Goal: Transaction & Acquisition: Purchase product/service

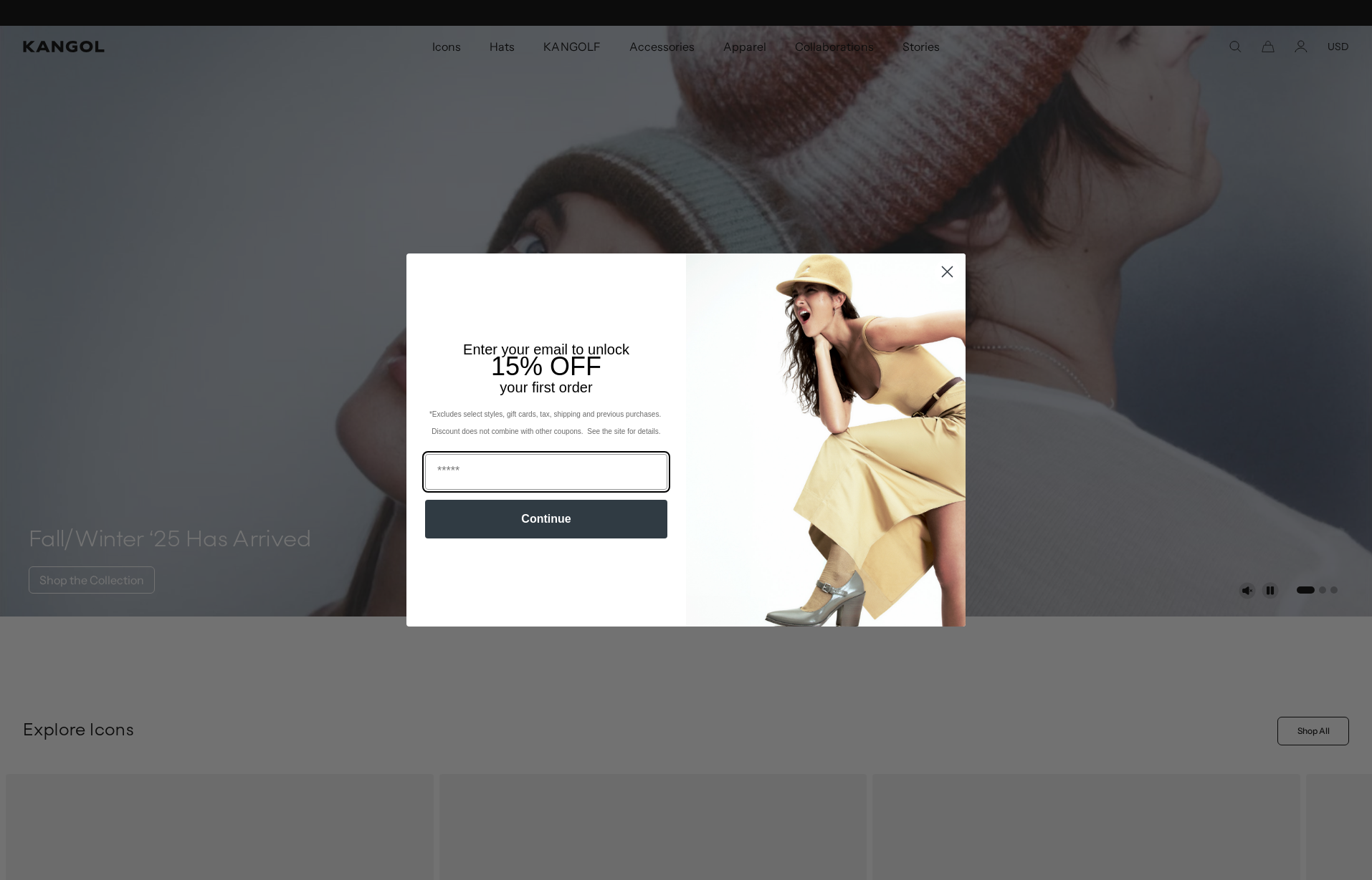
scroll to position [0, 295]
click at [946, 267] on circle "Close dialog" at bounding box center [947, 272] width 23 height 23
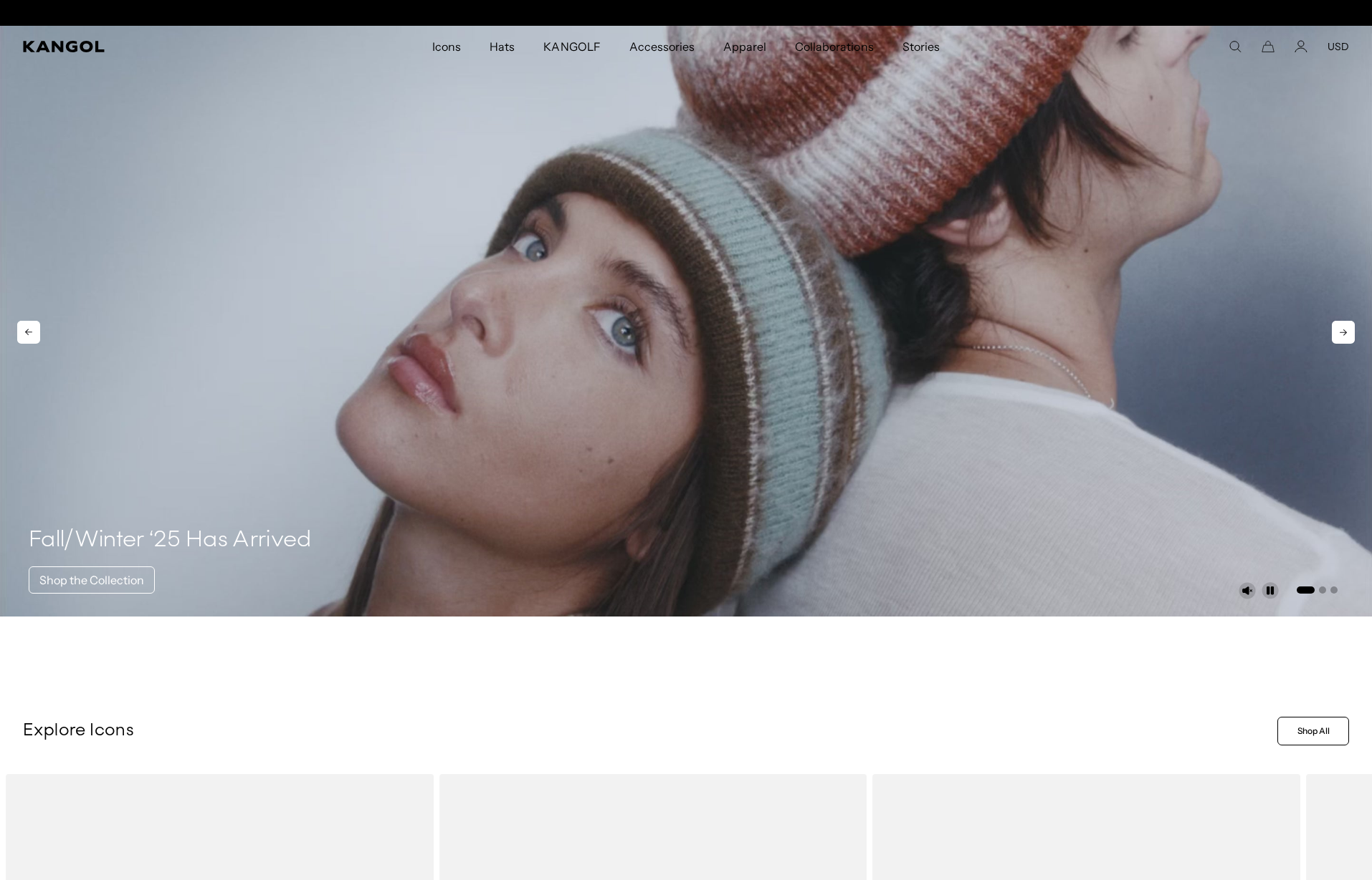
scroll to position [0, 0]
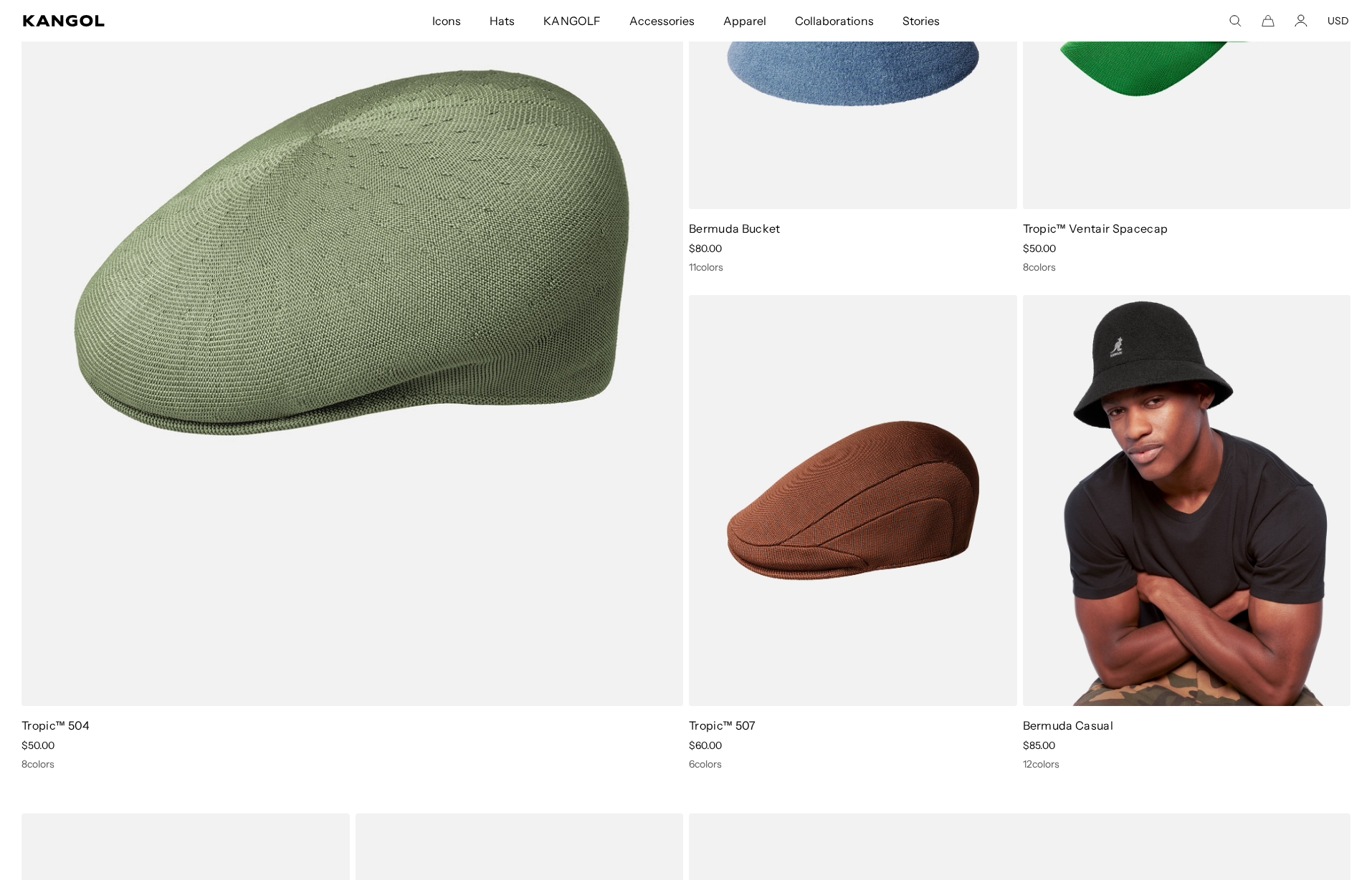
click at [1103, 429] on img at bounding box center [1187, 500] width 328 height 411
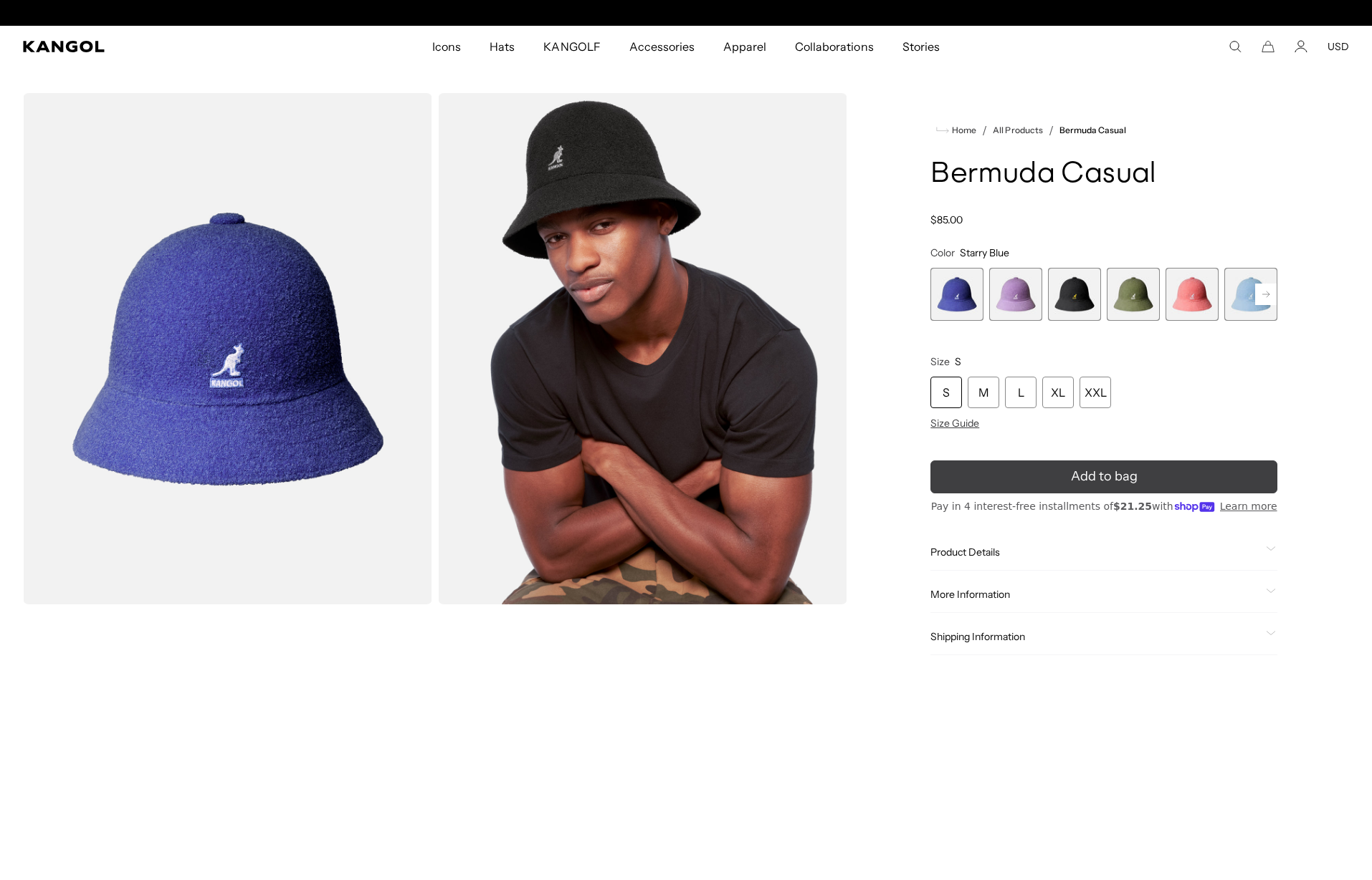
scroll to position [0, 295]
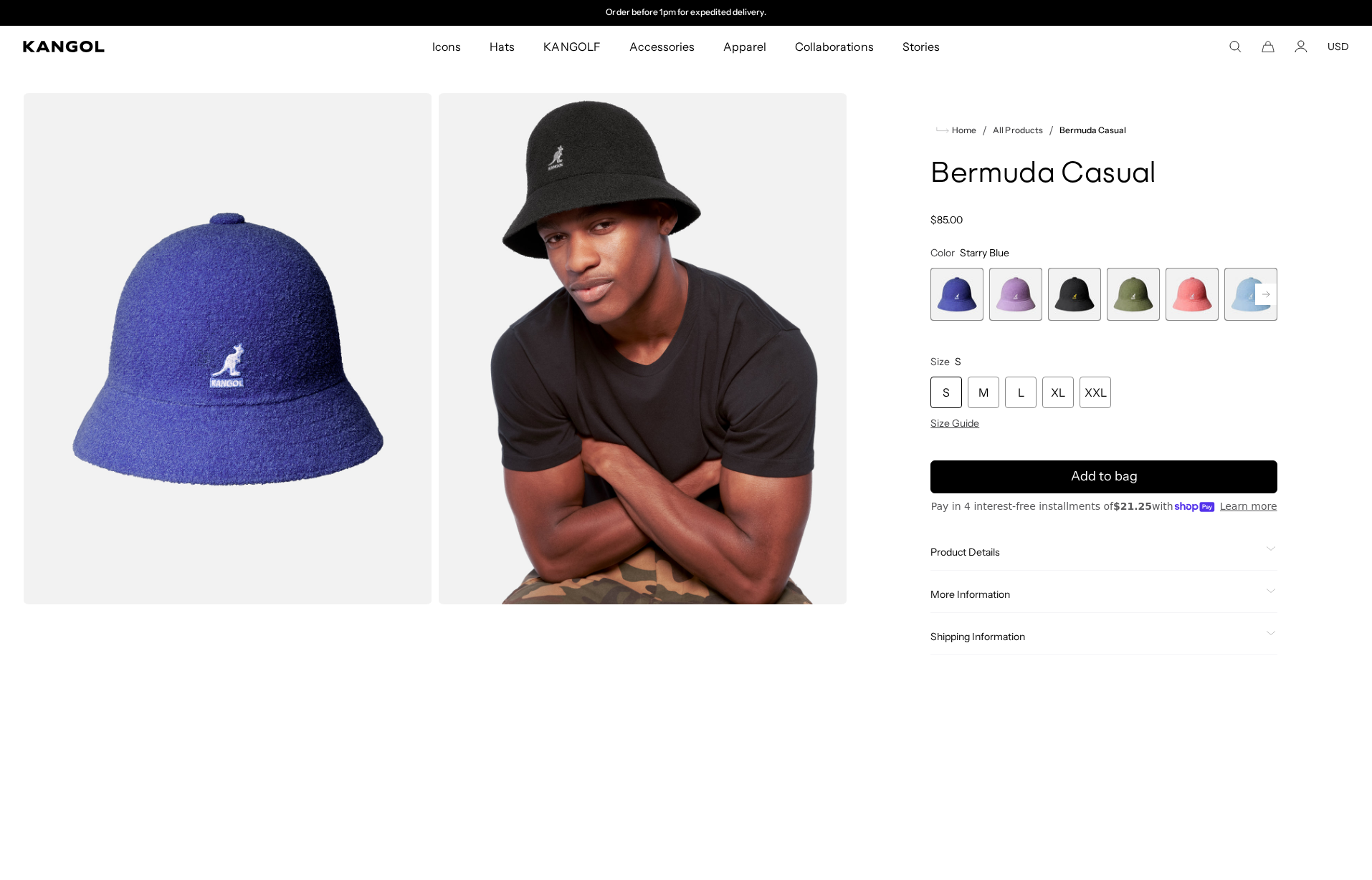
click at [1267, 286] on rect at bounding box center [1265, 294] width 21 height 21
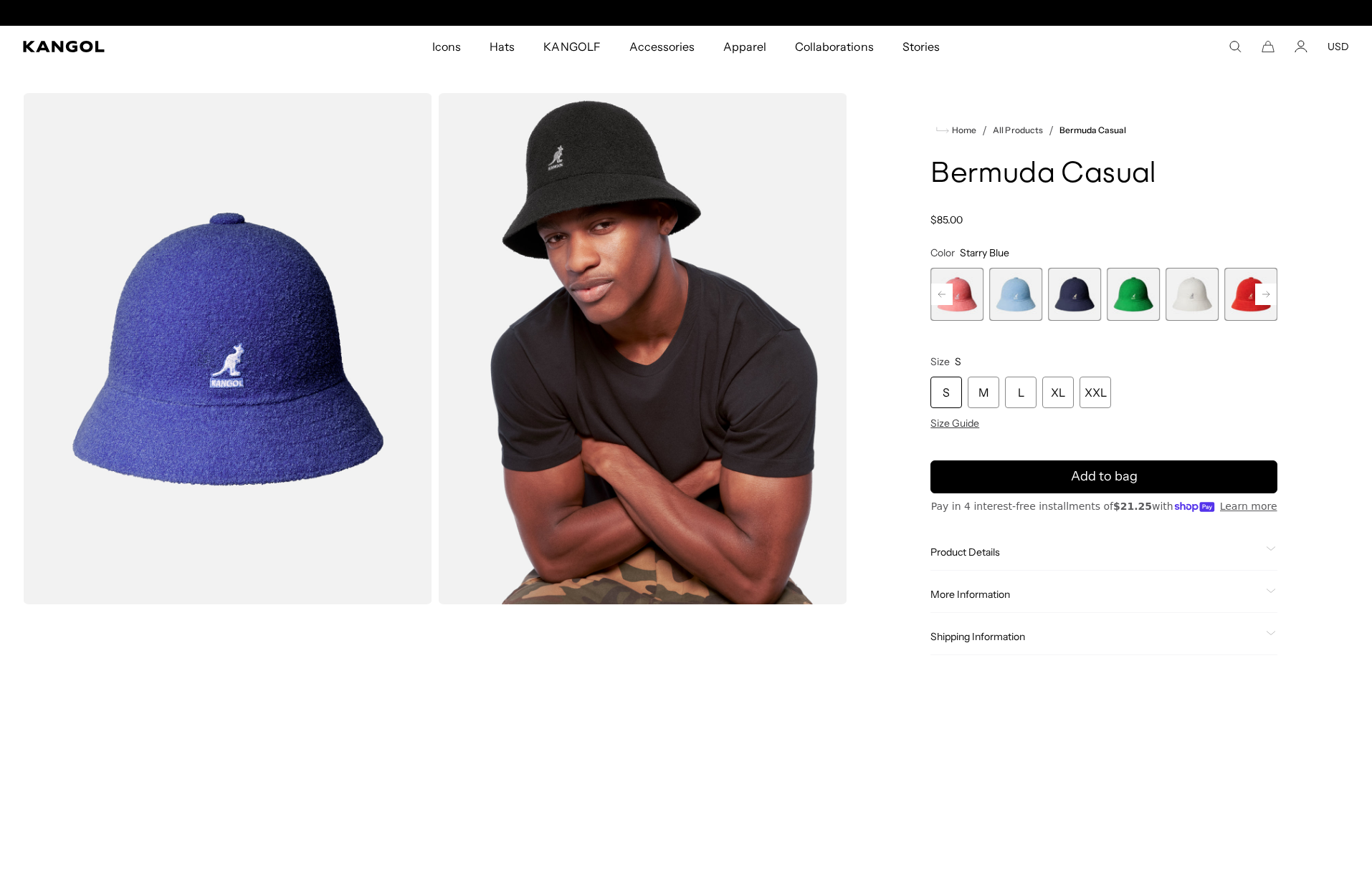
scroll to position [0, 295]
click at [1235, 305] on span "10 of 12" at bounding box center [1251, 294] width 53 height 53
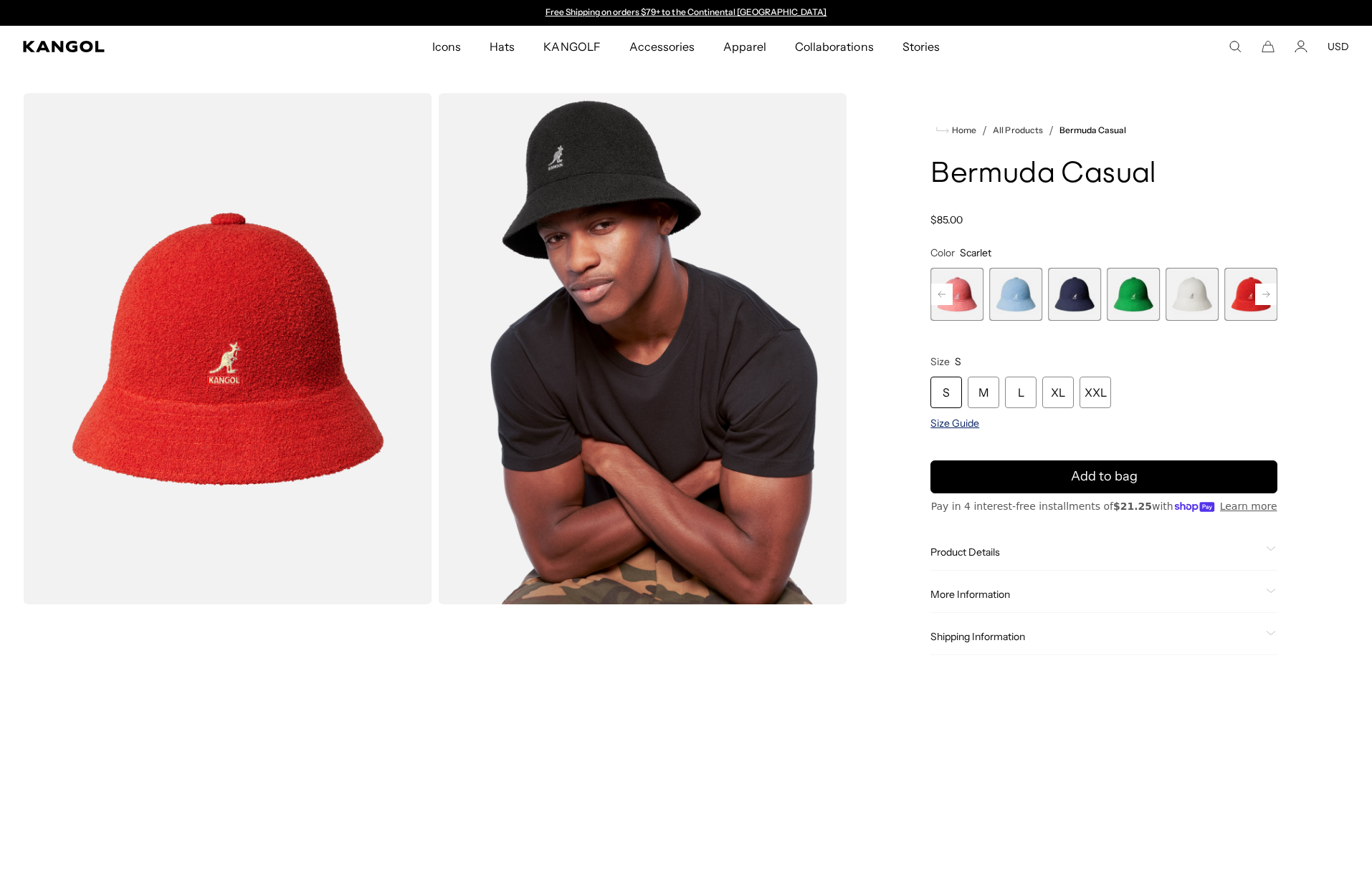
click at [942, 426] on span "Size Guide" at bounding box center [955, 423] width 49 height 13
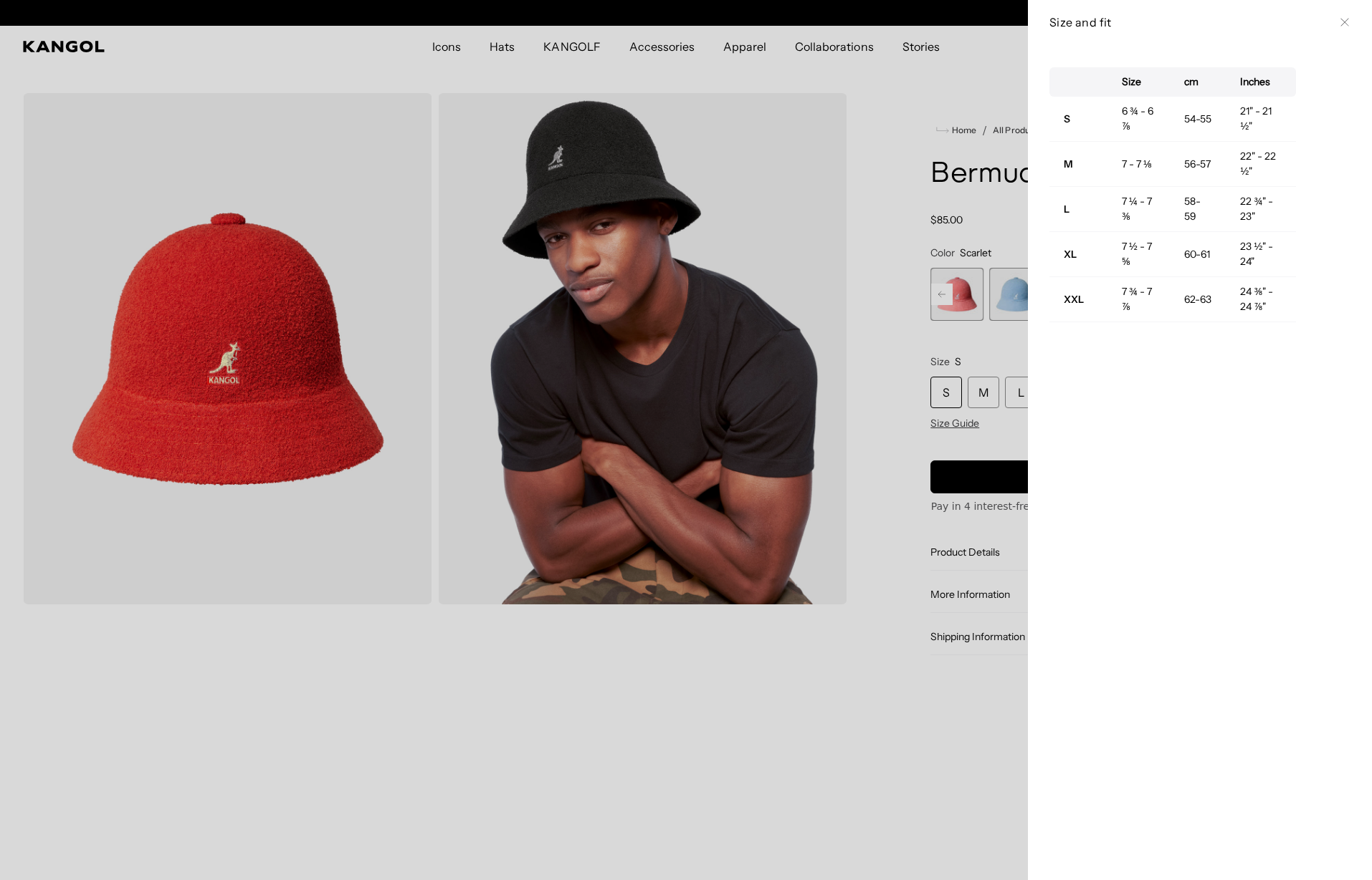
scroll to position [0, 295]
click at [903, 93] on div at bounding box center [686, 440] width 1372 height 880
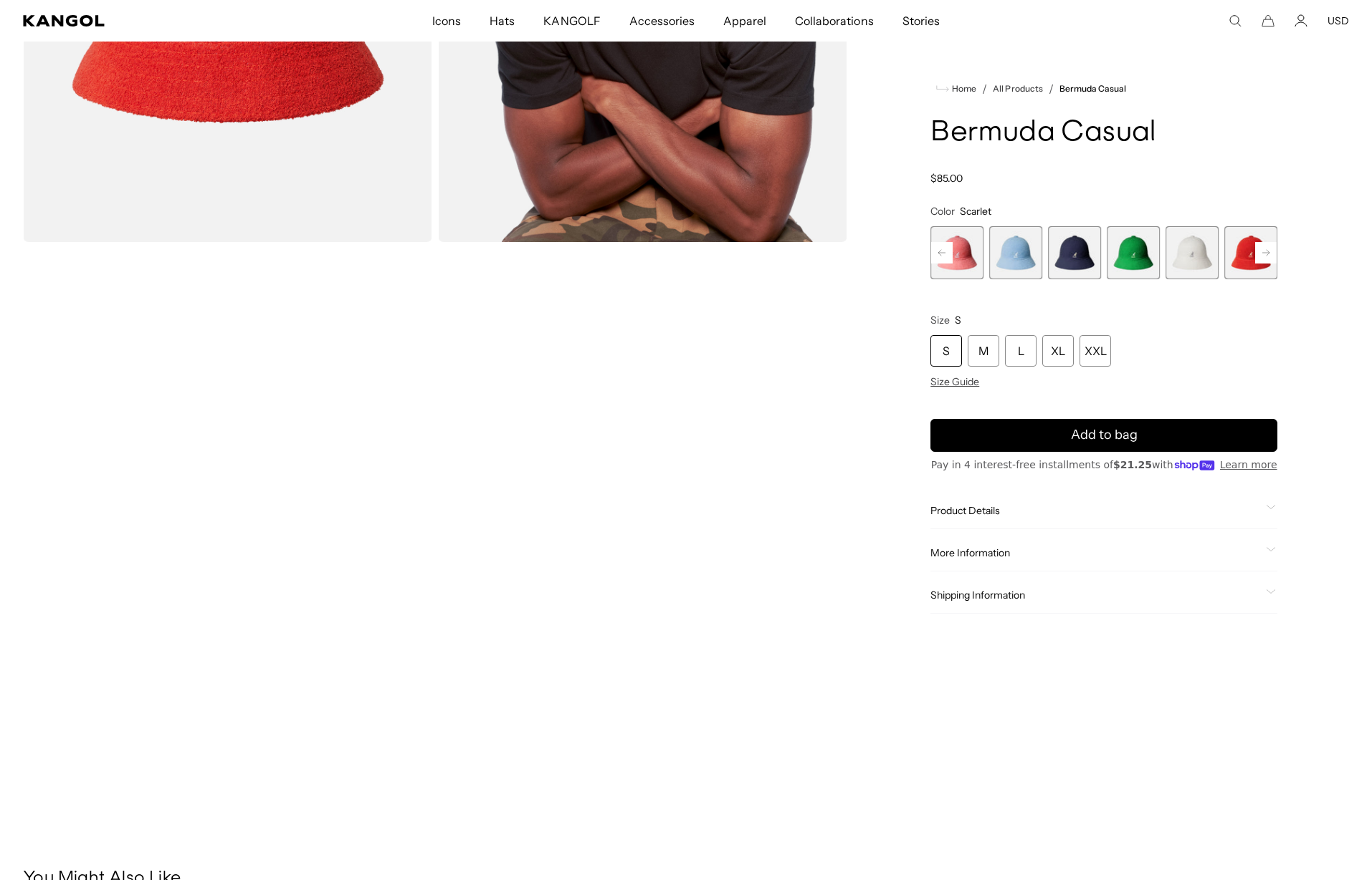
scroll to position [360, 0]
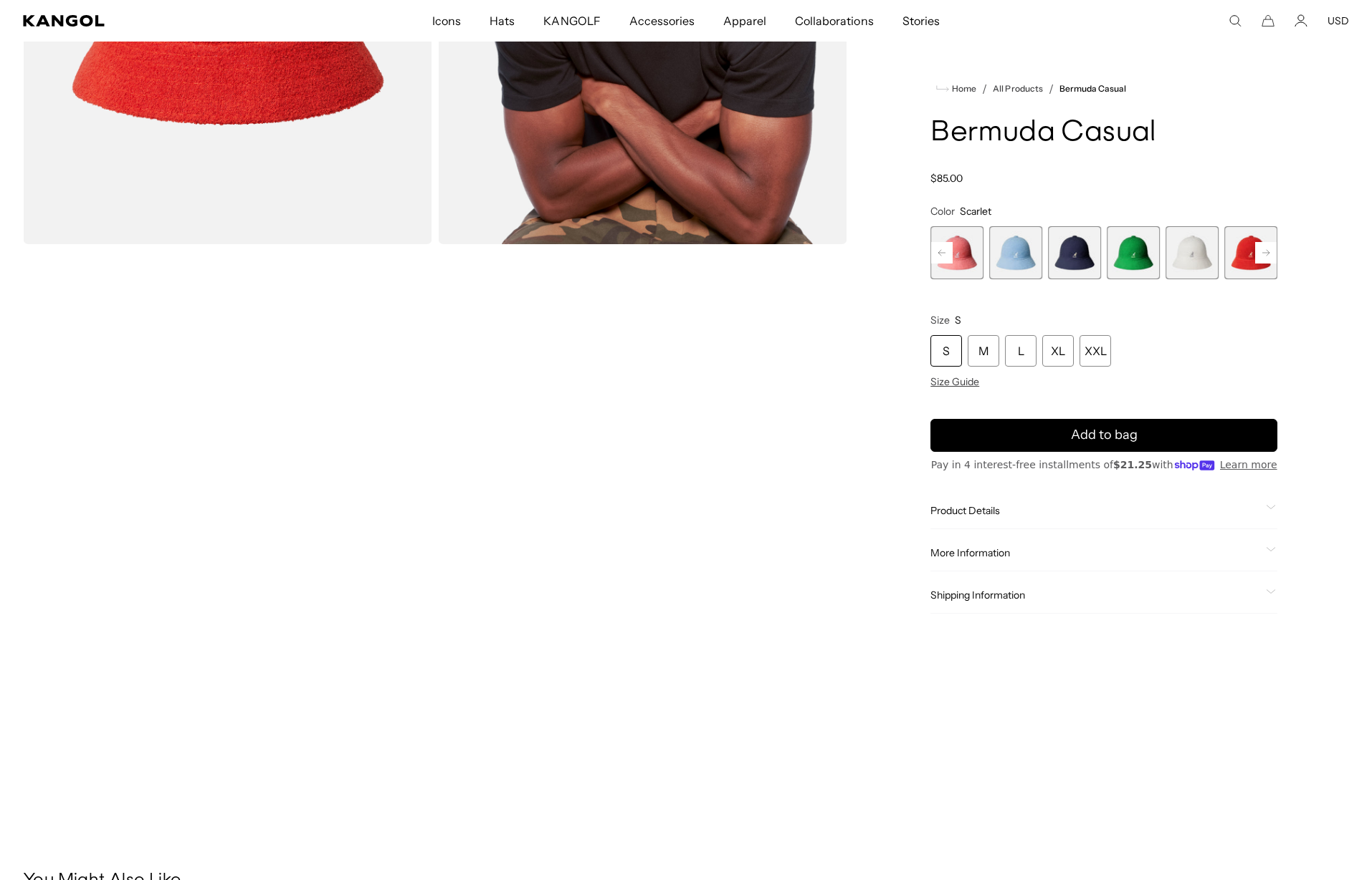
click at [1242, 263] on span "10 of 12" at bounding box center [1251, 253] width 53 height 53
click at [1057, 344] on div "XL" at bounding box center [1057, 351] width 31 height 31
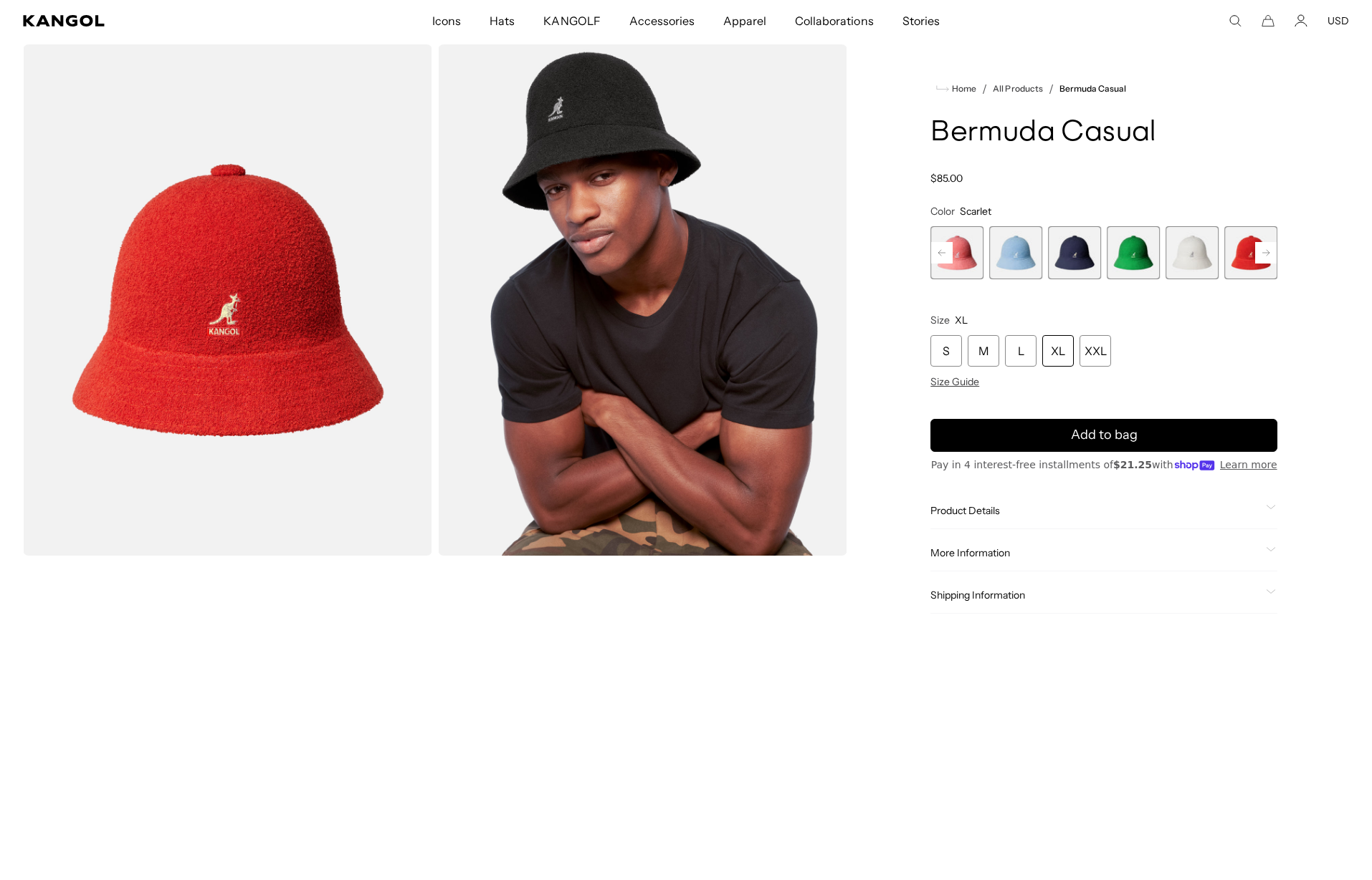
scroll to position [46, 0]
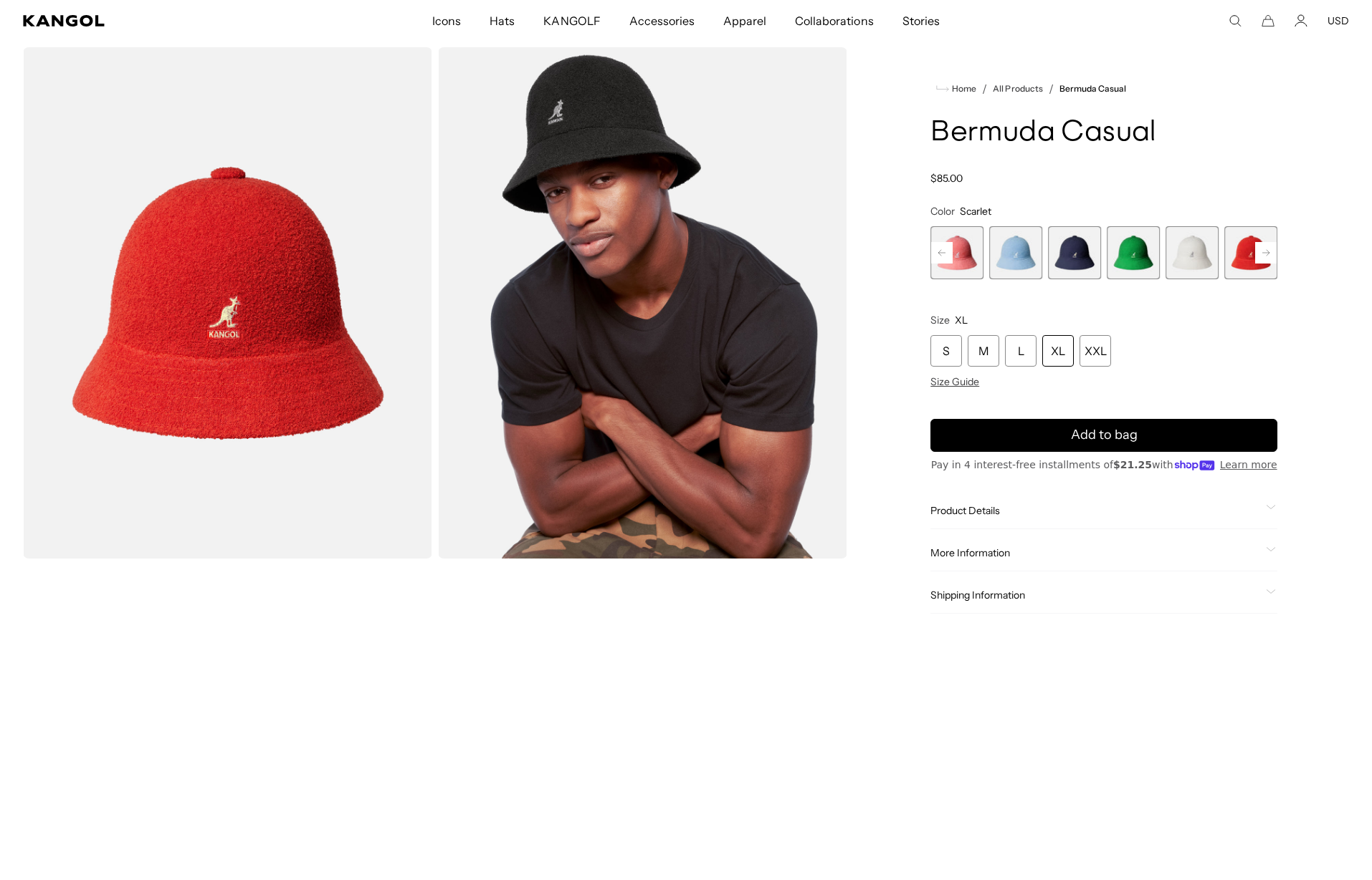
click at [1061, 349] on div "XL" at bounding box center [1057, 351] width 31 height 31
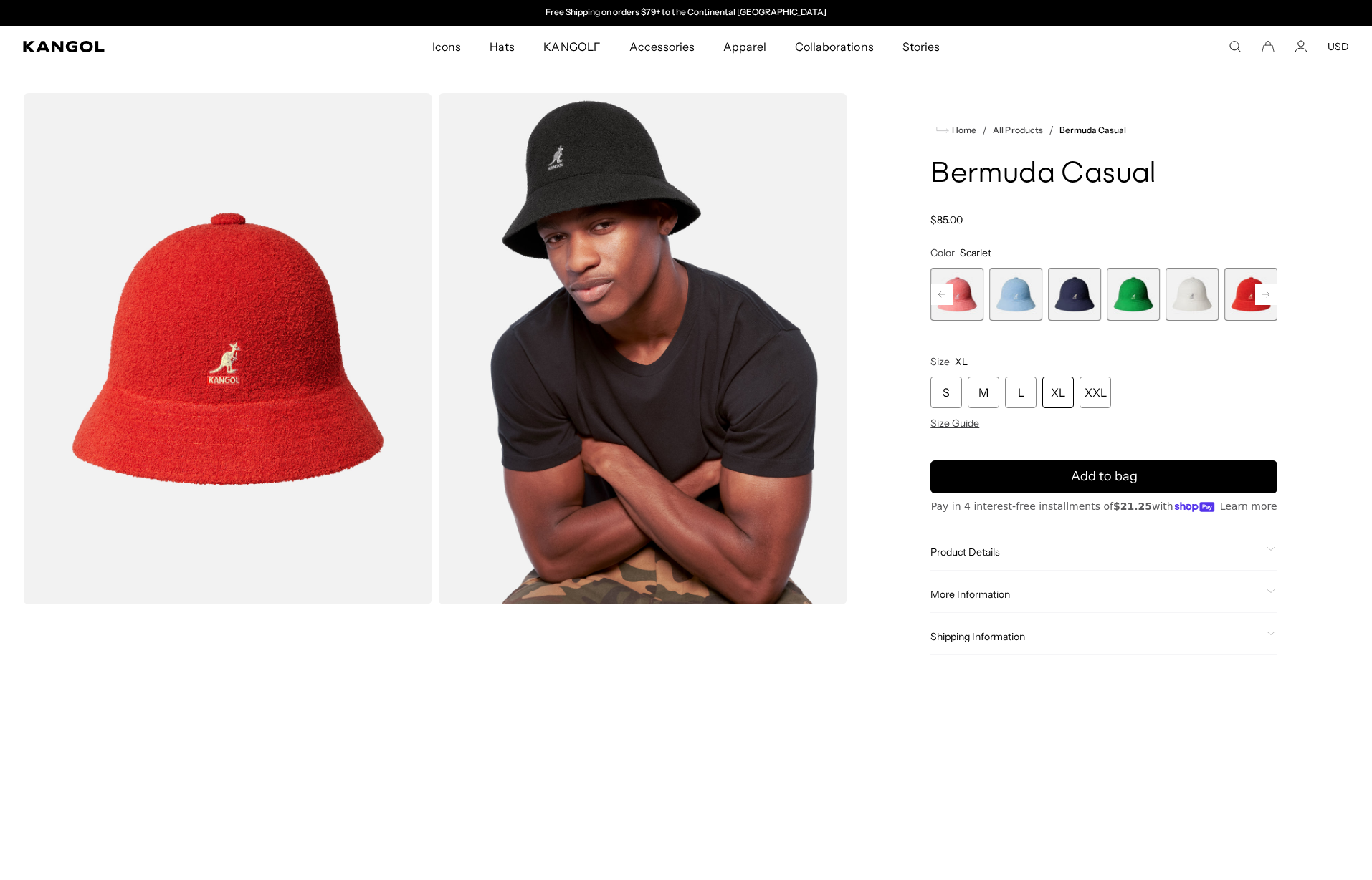
click at [1055, 396] on div "XL" at bounding box center [1057, 393] width 31 height 31
click at [1025, 394] on div "L" at bounding box center [1020, 393] width 31 height 31
click at [1048, 392] on div "XL" at bounding box center [1057, 393] width 31 height 31
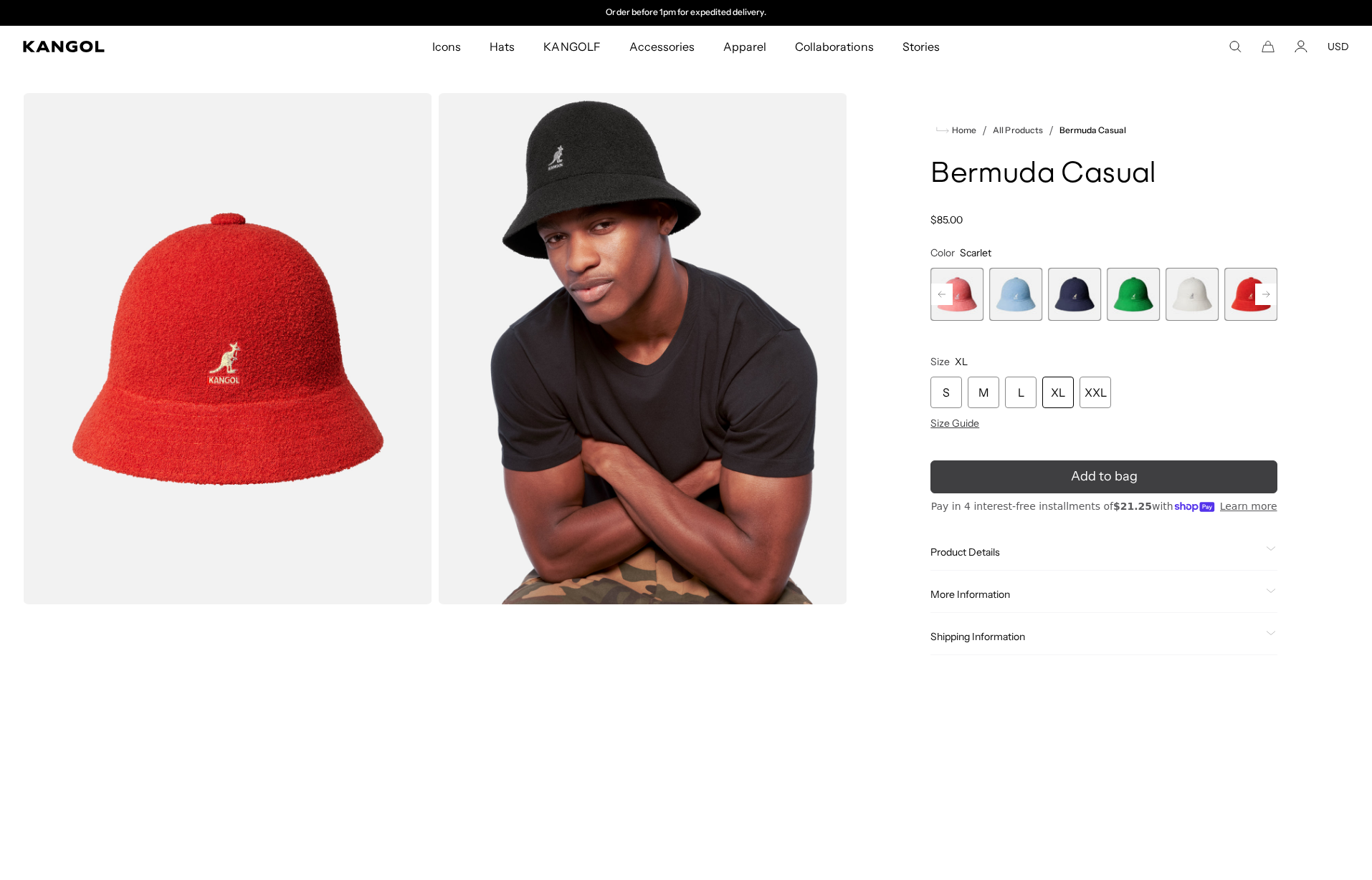
click at [1042, 482] on button "Add to bag" at bounding box center [1103, 478] width 347 height 33
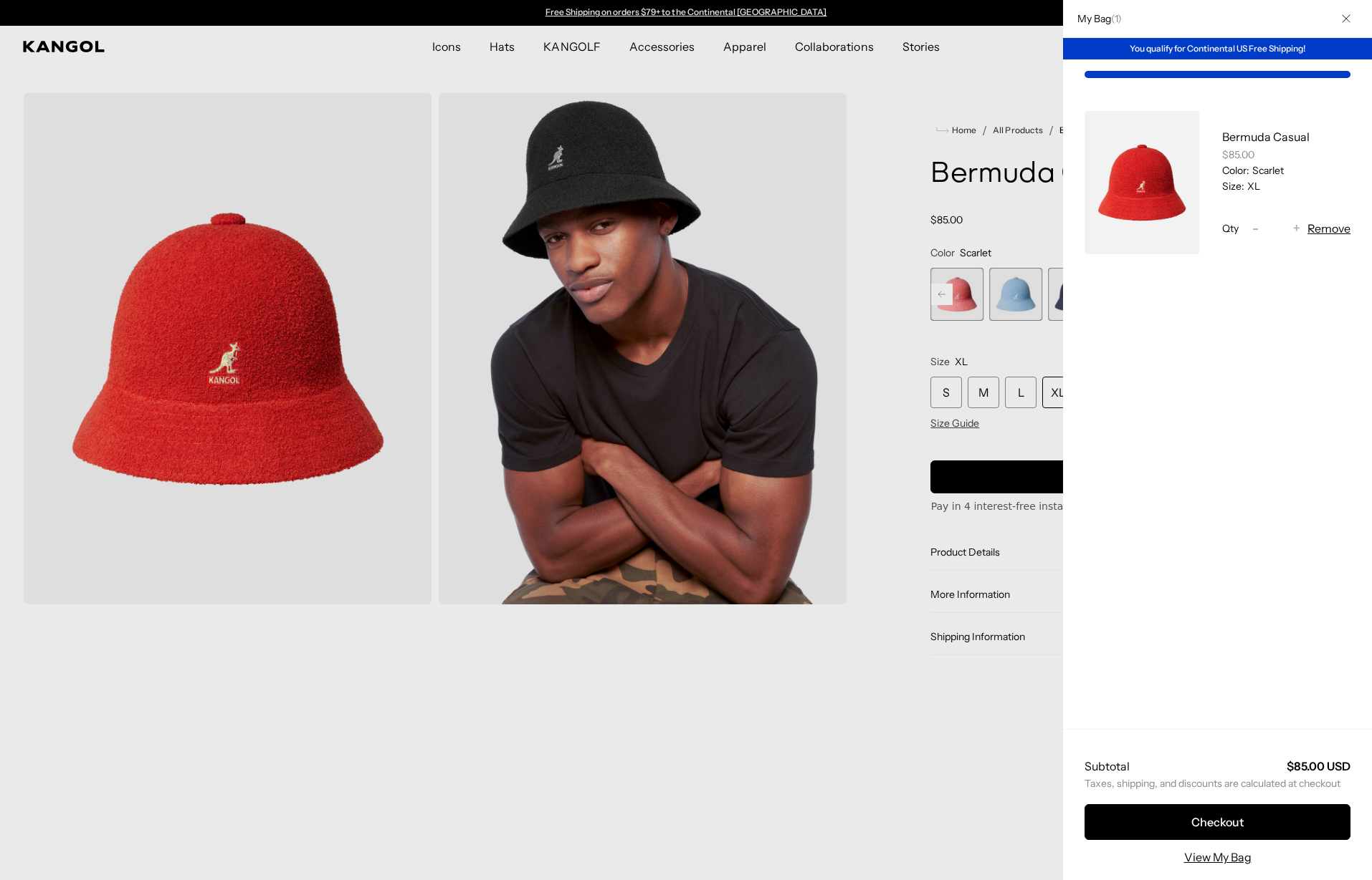
click at [962, 57] on div at bounding box center [686, 440] width 1372 height 880
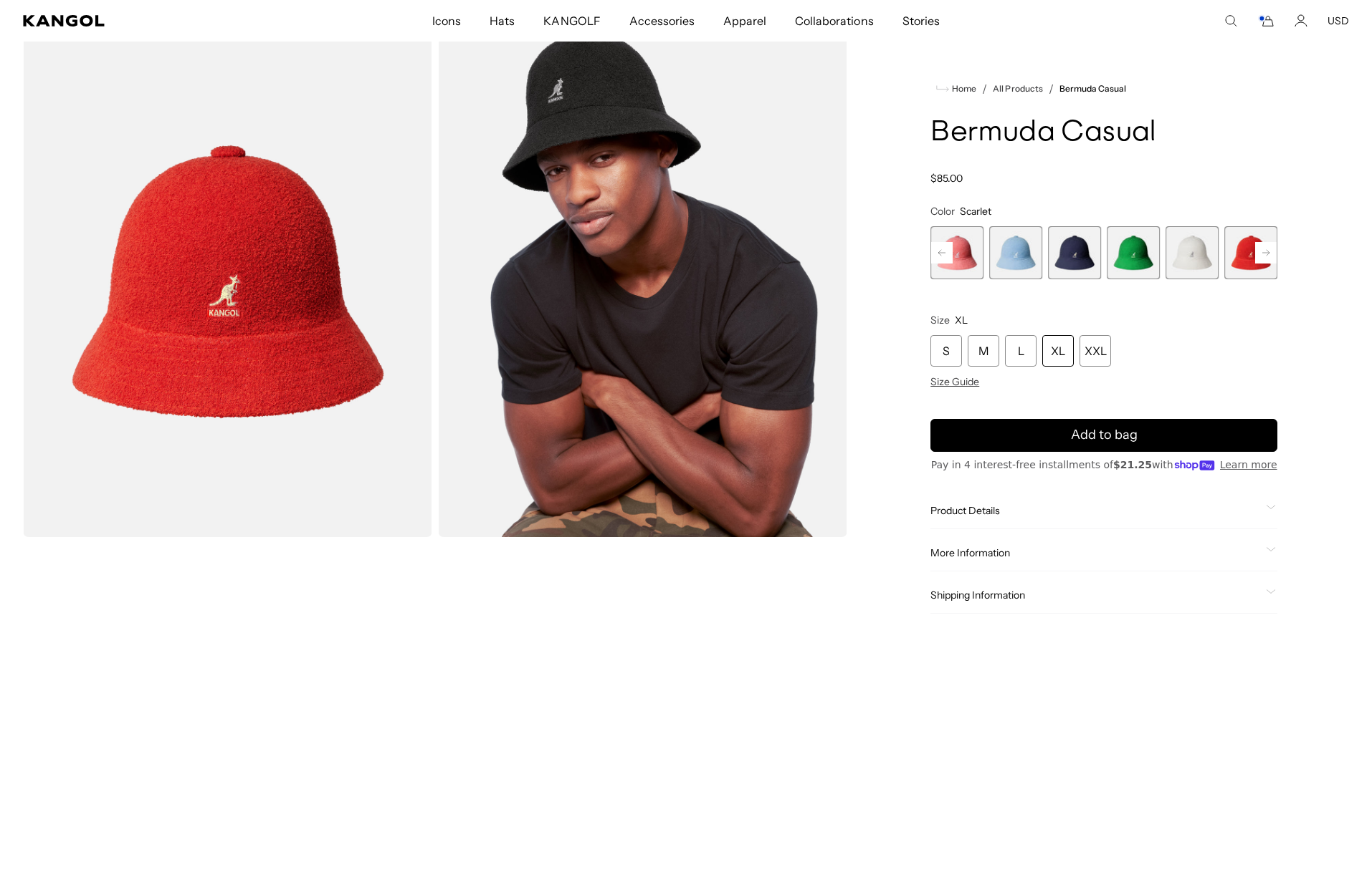
click at [1271, 248] on rect at bounding box center [1265, 253] width 21 height 21
click at [1271, 248] on span "12 of 12" at bounding box center [1251, 253] width 53 height 53
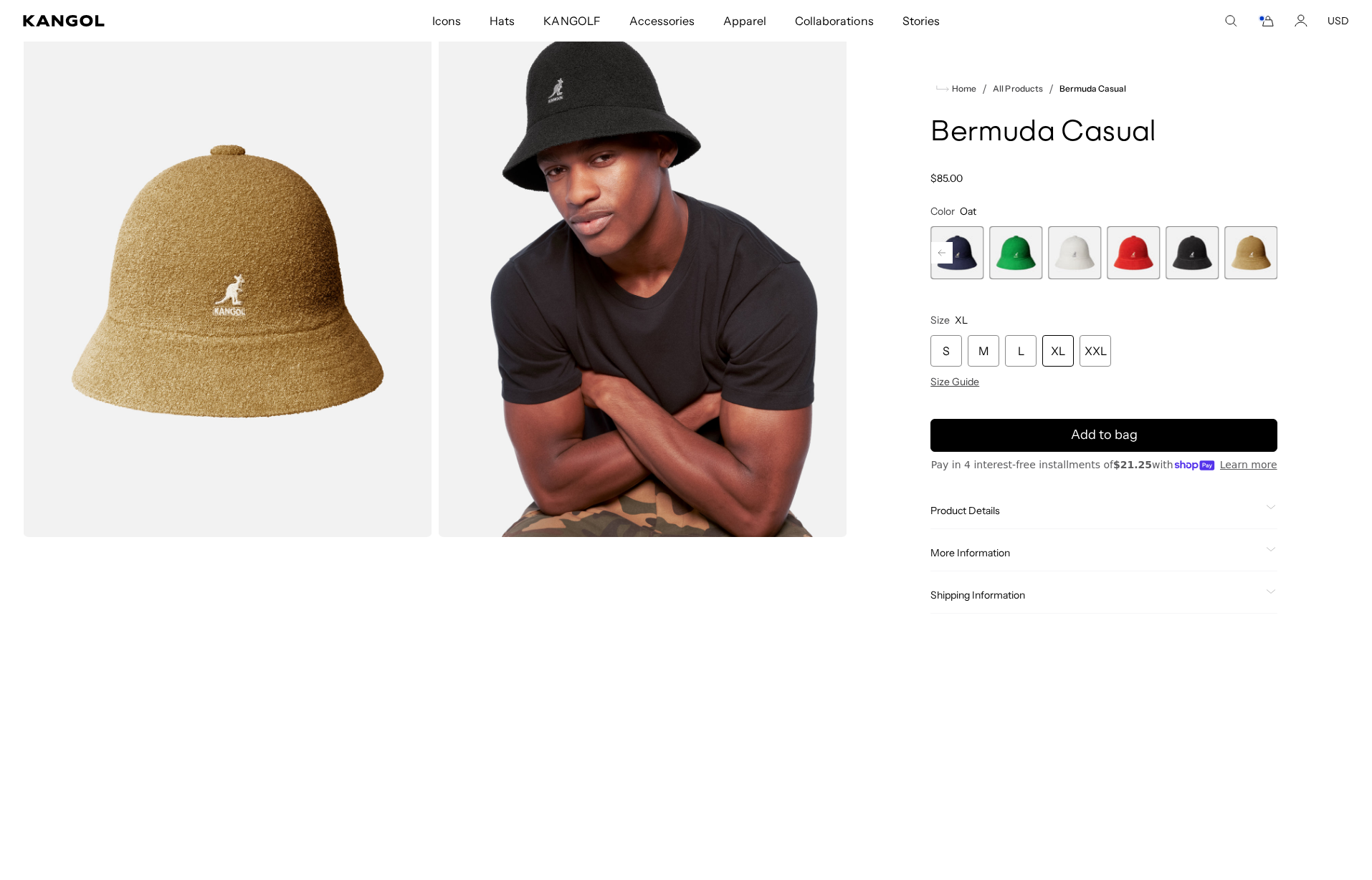
click at [1139, 261] on span "10 of 12" at bounding box center [1133, 253] width 53 height 53
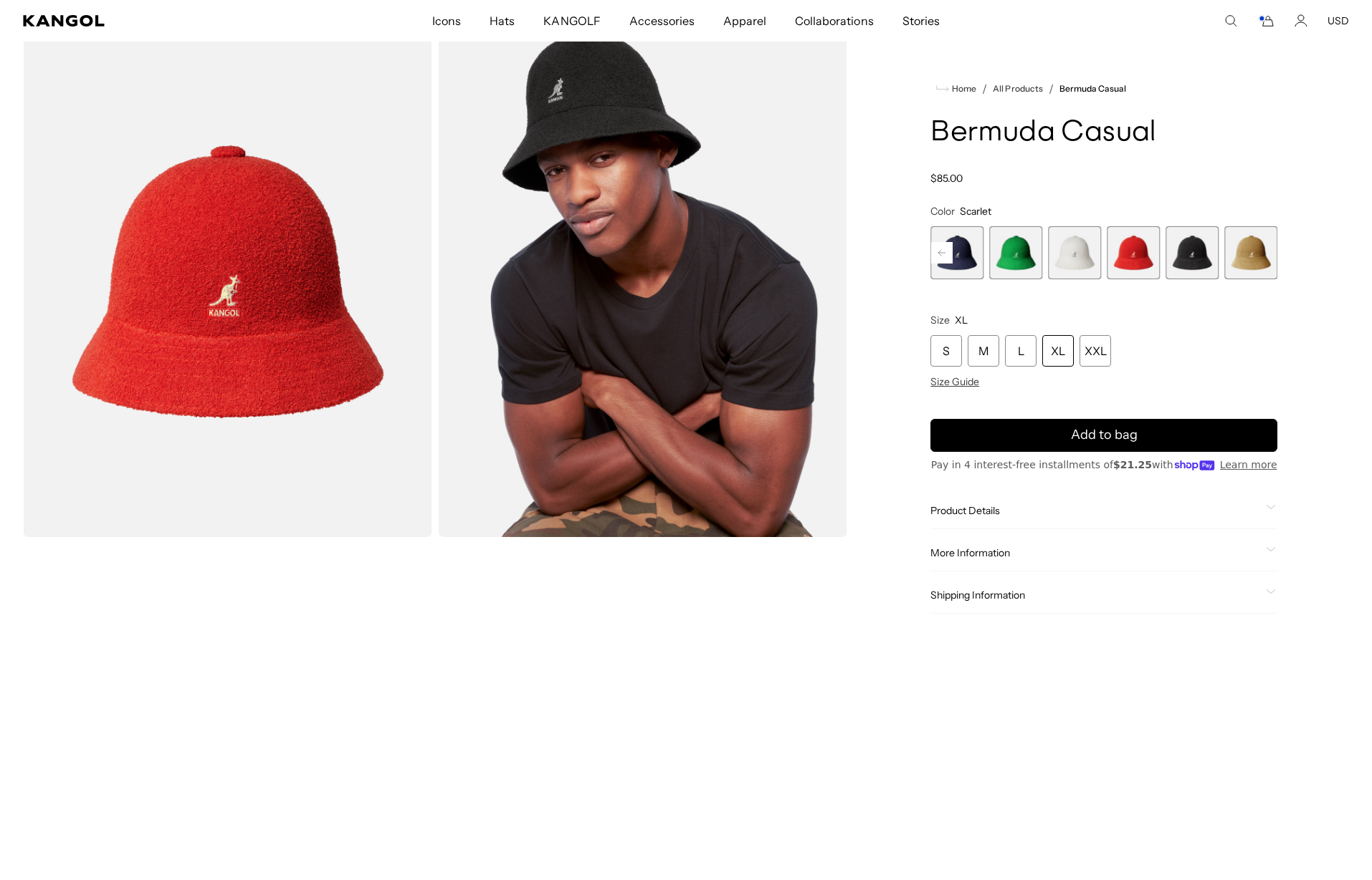
click at [1063, 356] on div "XL" at bounding box center [1057, 351] width 31 height 31
click at [1081, 432] on span "Add to bag" at bounding box center [1104, 436] width 66 height 20
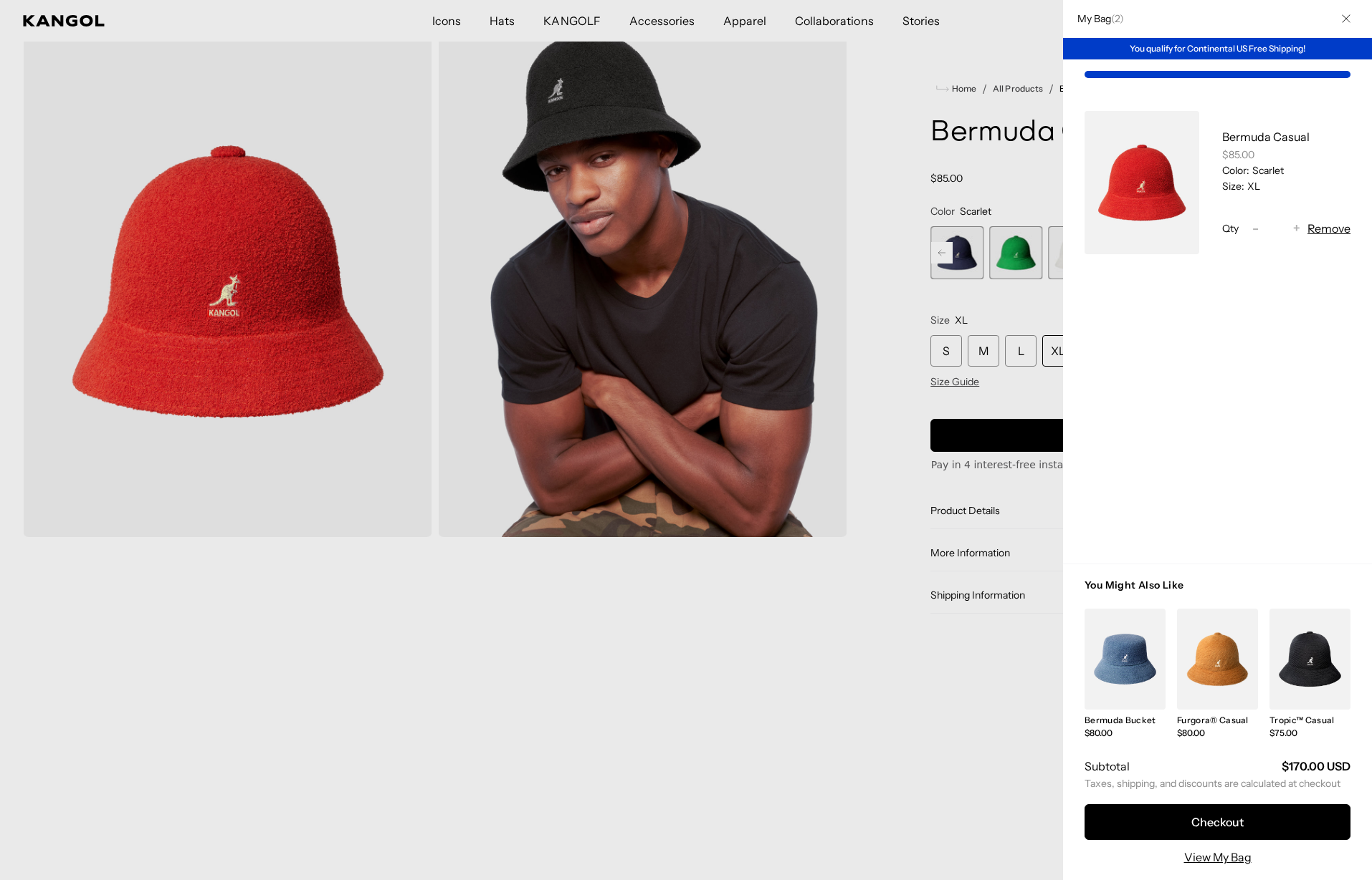
click at [1253, 229] on span "-" at bounding box center [1255, 229] width 7 height 20
type input "*"
click at [1161, 820] on button "Checkout" at bounding box center [1218, 822] width 266 height 36
